Goal: Information Seeking & Learning: Learn about a topic

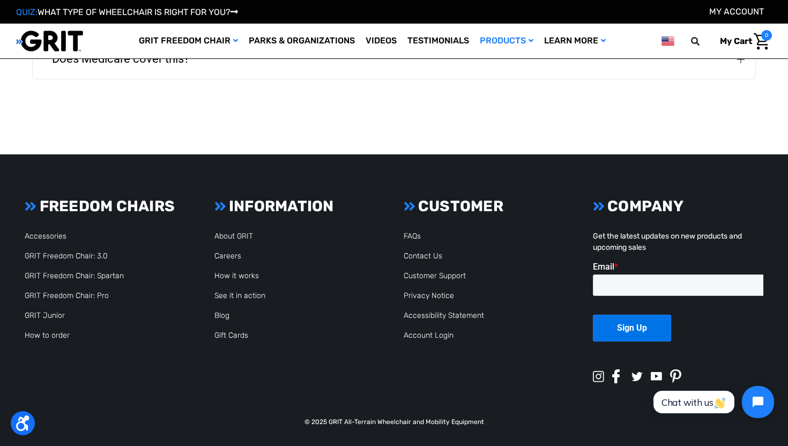
scroll to position [2139, 0]
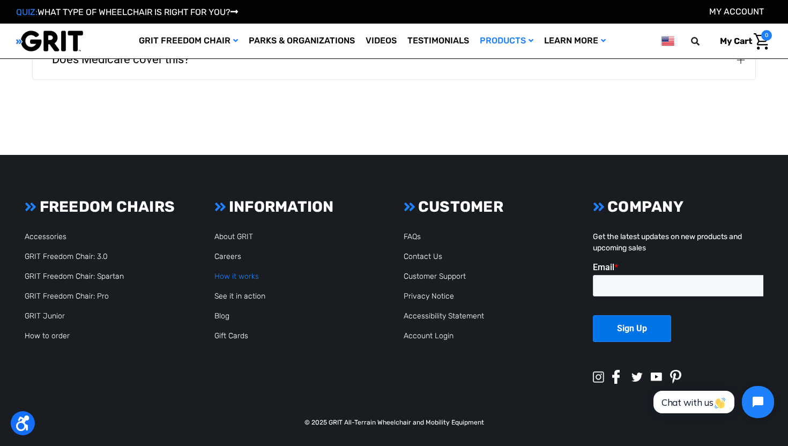
click at [247, 275] on link "How it works" at bounding box center [236, 276] width 44 height 9
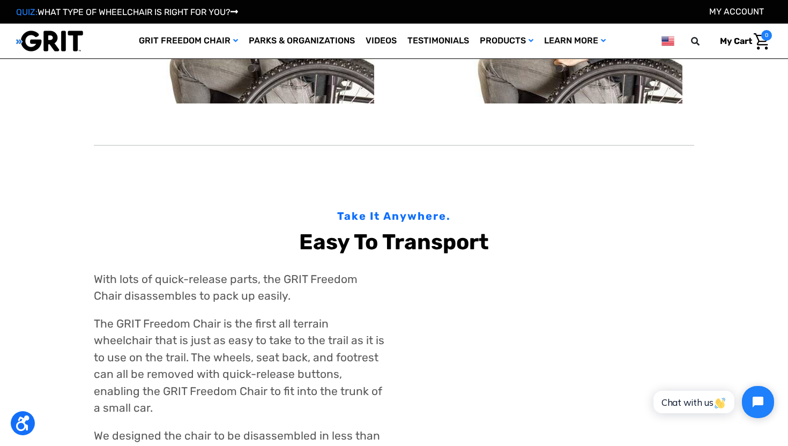
scroll to position [856, 0]
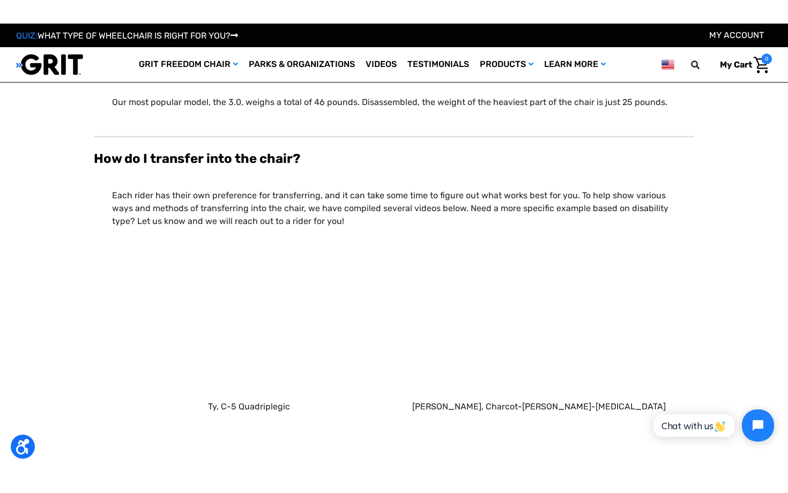
scroll to position [940, 0]
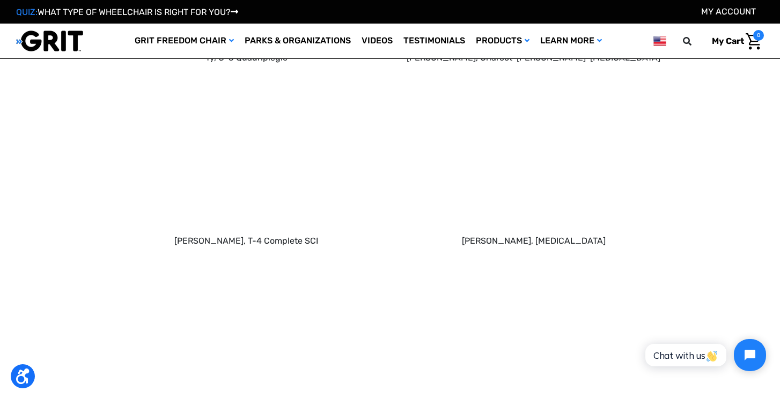
scroll to position [1197, 0]
